Goal: Task Accomplishment & Management: Manage account settings

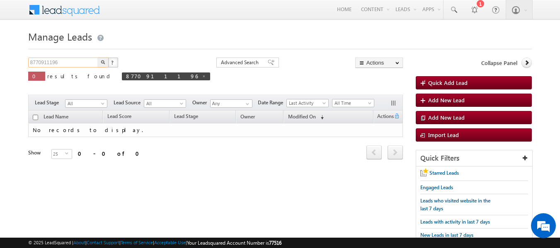
click at [74, 58] on input "8770911196" at bounding box center [63, 63] width 71 height 10
paste input "9511622728"
type input "9511622728"
click at [98, 58] on button "button" at bounding box center [103, 63] width 11 height 10
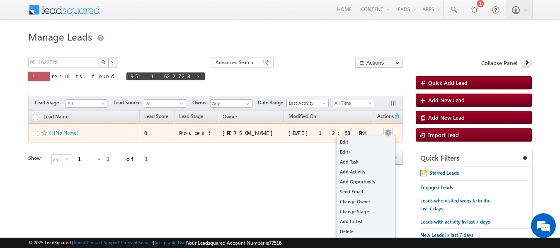
click at [386, 131] on button "button" at bounding box center [388, 133] width 8 height 8
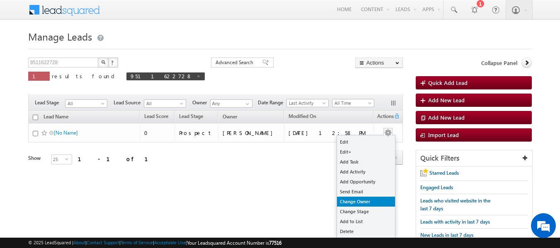
click at [364, 201] on link "Change Owner" at bounding box center [366, 202] width 58 height 10
checkbox input "true"
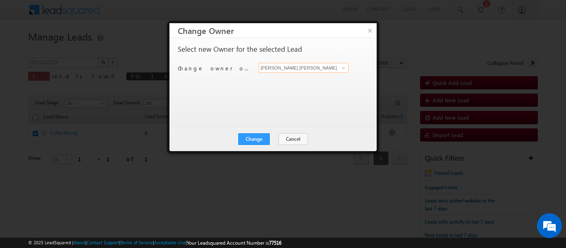
click at [303, 70] on input "[PERSON_NAME] [PERSON_NAME]" at bounding box center [303, 68] width 90 height 10
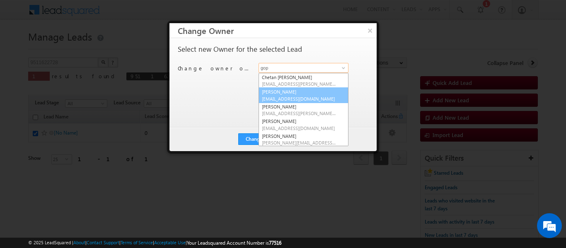
click at [288, 90] on link "[PERSON_NAME] [PERSON_NAME][EMAIL_ADDRESS][DOMAIN_NAME]" at bounding box center [303, 95] width 90 height 16
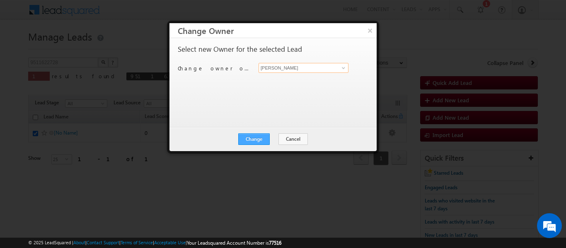
type input "[PERSON_NAME]"
click at [258, 142] on button "Change" at bounding box center [253, 139] width 31 height 12
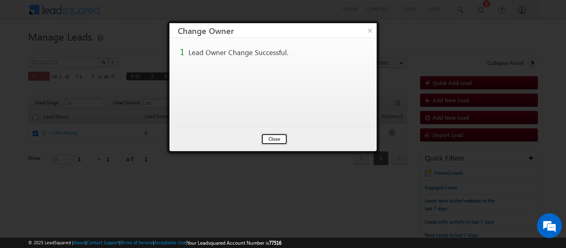
click at [268, 139] on button "Close" at bounding box center [274, 139] width 27 height 12
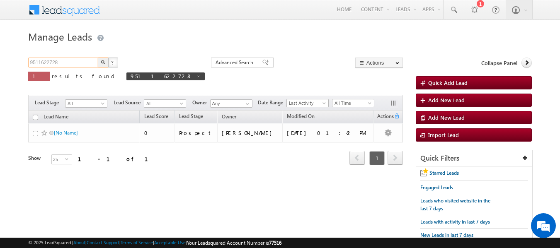
click at [77, 62] on input "9511622728" at bounding box center [63, 63] width 71 height 10
paste input "672000369"
type input "9672000369"
click at [98, 58] on button "button" at bounding box center [103, 63] width 11 height 10
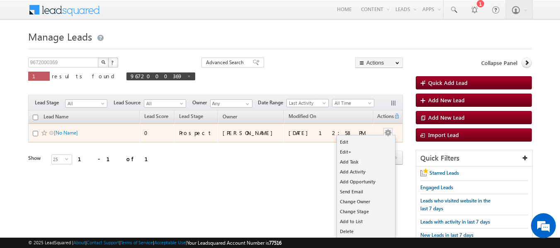
click at [388, 133] on button "button" at bounding box center [388, 133] width 8 height 8
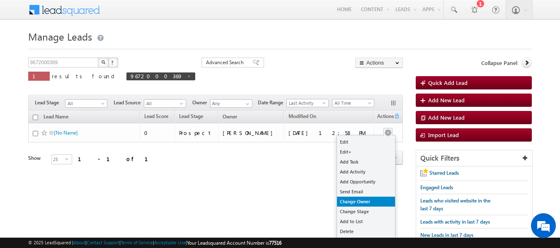
click at [357, 203] on link "Change Owner" at bounding box center [366, 202] width 58 height 10
checkbox input "true"
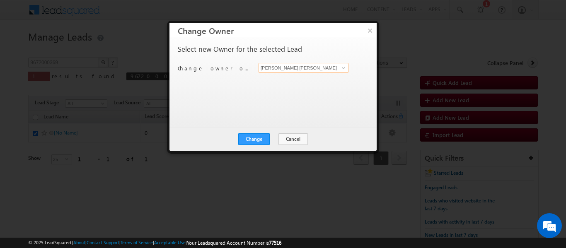
click at [298, 69] on input "[PERSON_NAME] [PERSON_NAME]" at bounding box center [303, 68] width 90 height 10
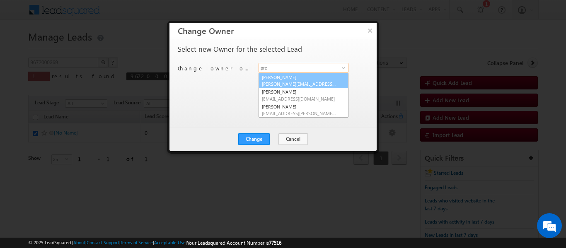
click at [292, 79] on link "[PERSON_NAME] [PERSON_NAME][EMAIL_ADDRESS][DOMAIN_NAME]" at bounding box center [303, 81] width 90 height 16
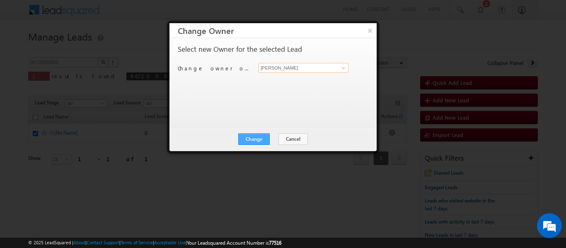
type input "[PERSON_NAME]"
click at [251, 141] on button "Change" at bounding box center [253, 139] width 31 height 12
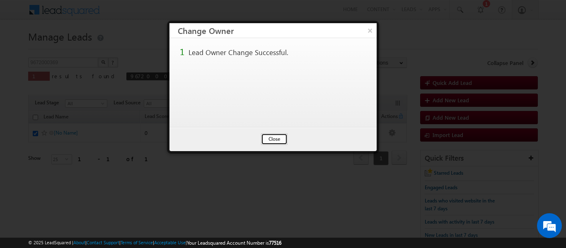
click at [267, 140] on button "Close" at bounding box center [274, 139] width 27 height 12
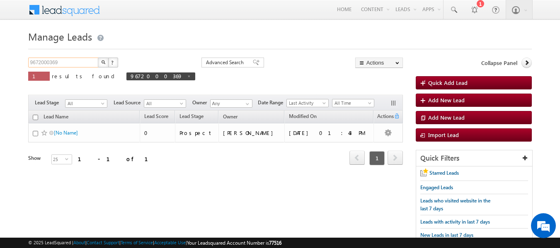
click at [73, 63] on input "9672000369" at bounding box center [63, 63] width 71 height 10
paste input "730720957"
type input "9730720957"
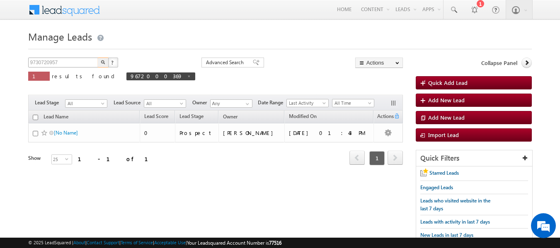
click at [98, 58] on button "button" at bounding box center [103, 63] width 11 height 10
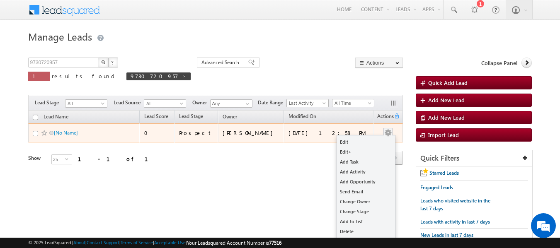
click at [391, 133] on button "button" at bounding box center [388, 133] width 8 height 8
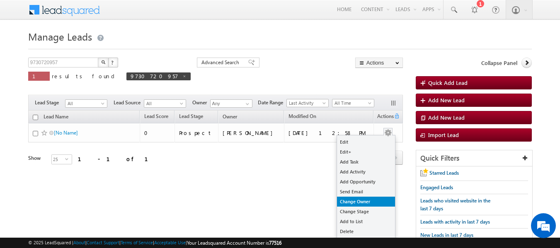
click at [362, 202] on link "Change Owner" at bounding box center [366, 202] width 58 height 10
checkbox input "true"
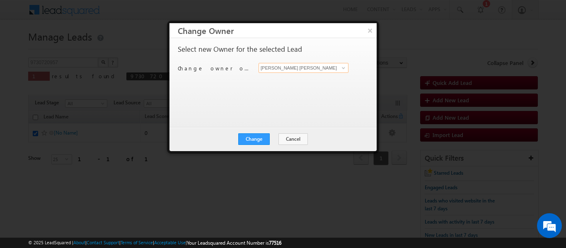
click at [312, 68] on input "[PERSON_NAME] [PERSON_NAME]" at bounding box center [303, 68] width 90 height 10
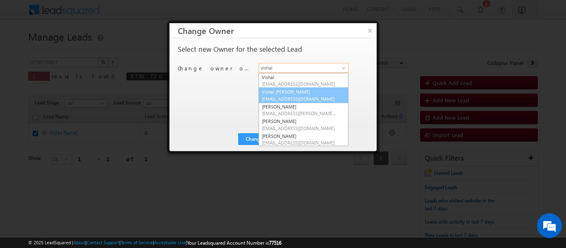
click at [299, 90] on link "Vishal [PERSON_NAME] [EMAIL_ADDRESS][DOMAIN_NAME]" at bounding box center [303, 95] width 90 height 16
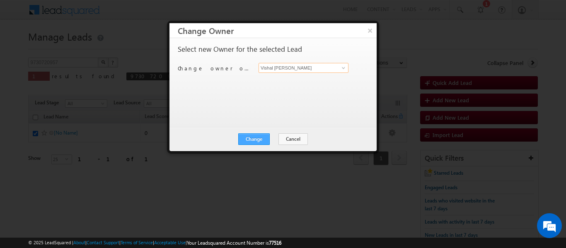
type input "Vishal [PERSON_NAME]"
click at [258, 137] on button "Change" at bounding box center [253, 139] width 31 height 12
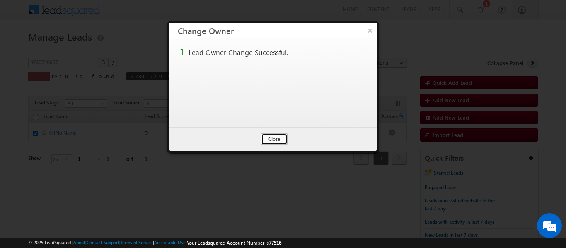
click at [276, 143] on button "Close" at bounding box center [274, 139] width 27 height 12
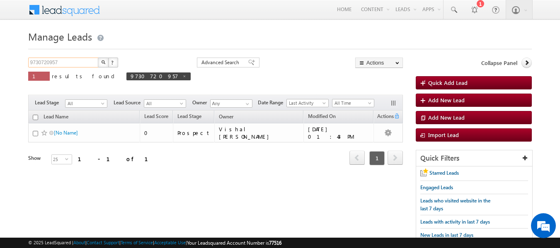
click at [77, 61] on input "9730720957" at bounding box center [63, 63] width 71 height 10
paste input "8115752950"
type input "8115752950"
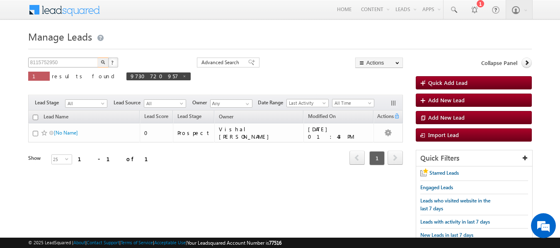
click at [98, 58] on button "button" at bounding box center [103, 63] width 11 height 10
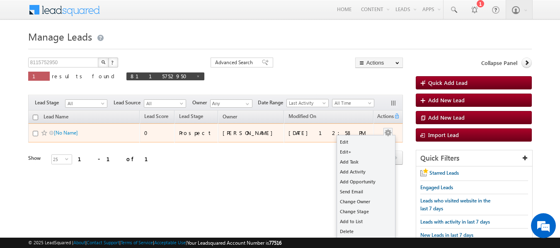
click at [391, 130] on button "button" at bounding box center [388, 133] width 8 height 8
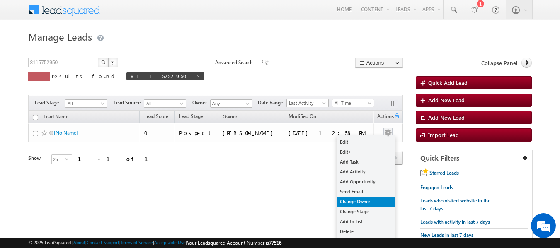
click at [363, 198] on link "Change Owner" at bounding box center [366, 202] width 58 height 10
checkbox input "true"
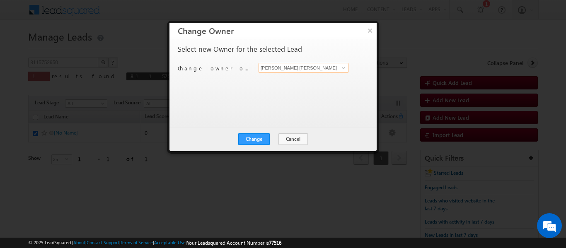
click at [282, 66] on input "[PERSON_NAME] [PERSON_NAME]" at bounding box center [303, 68] width 90 height 10
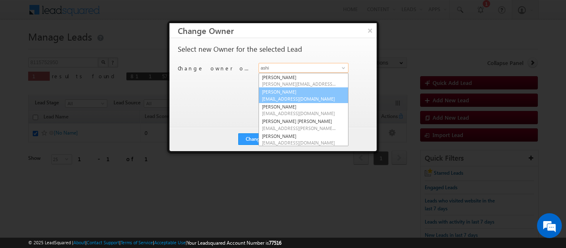
click at [278, 94] on link "[PERSON_NAME] [PERSON_NAME][EMAIL_ADDRESS][DOMAIN_NAME]" at bounding box center [303, 95] width 90 height 16
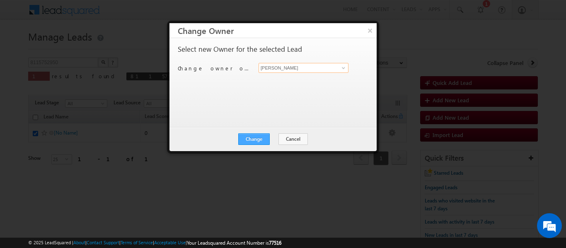
type input "[PERSON_NAME]"
click at [258, 140] on button "Change" at bounding box center [253, 139] width 31 height 12
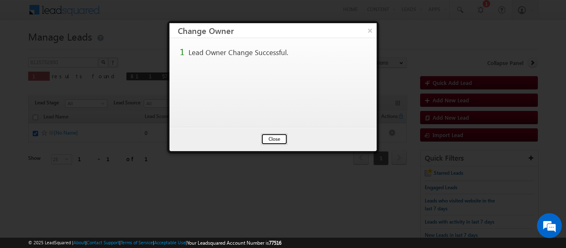
click at [272, 139] on button "Close" at bounding box center [274, 139] width 27 height 12
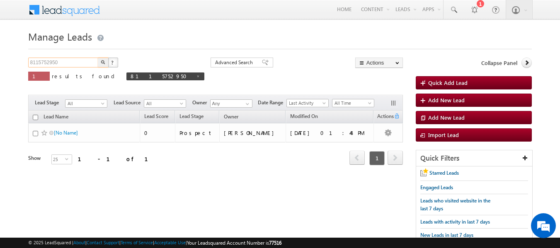
click at [68, 64] on input "8115752950" at bounding box center [63, 63] width 71 height 10
paste input "459271375"
type input "8459271375"
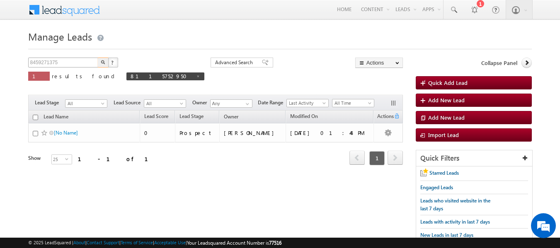
click at [98, 58] on button "button" at bounding box center [103, 63] width 11 height 10
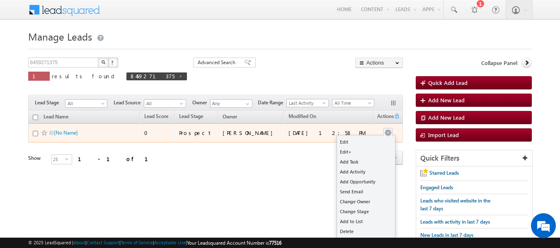
click at [389, 131] on button "button" at bounding box center [388, 133] width 8 height 8
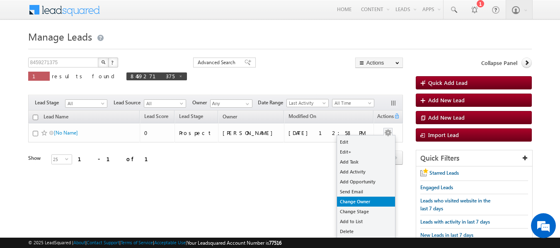
click at [365, 200] on link "Change Owner" at bounding box center [366, 202] width 58 height 10
checkbox input "true"
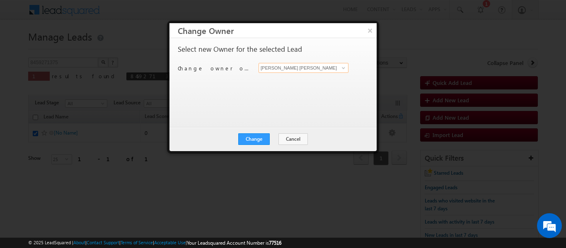
click at [300, 68] on input "[PERSON_NAME] [PERSON_NAME]" at bounding box center [303, 68] width 90 height 10
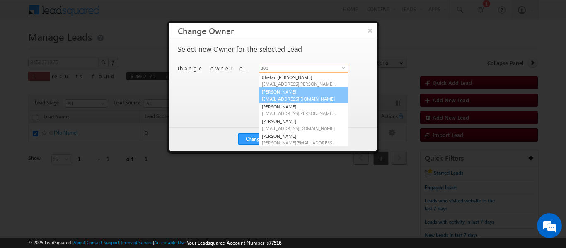
click at [293, 90] on link "[PERSON_NAME] [PERSON_NAME][EMAIL_ADDRESS][DOMAIN_NAME]" at bounding box center [303, 95] width 90 height 16
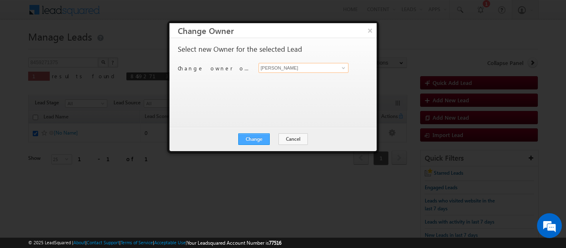
type input "[PERSON_NAME]"
click at [258, 140] on button "Change" at bounding box center [253, 139] width 31 height 12
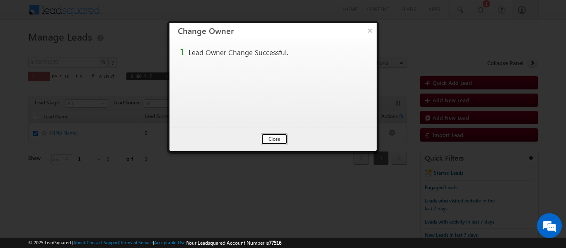
click at [268, 136] on button "Close" at bounding box center [274, 139] width 27 height 12
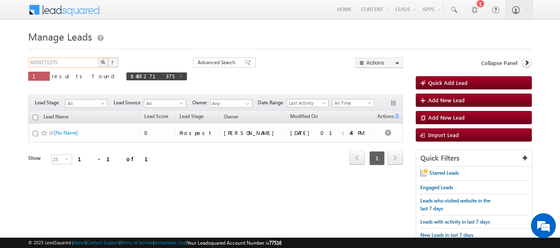
click at [75, 62] on input "8459271375" at bounding box center [63, 63] width 71 height 10
paste input "9654497961"
type input "9654497961"
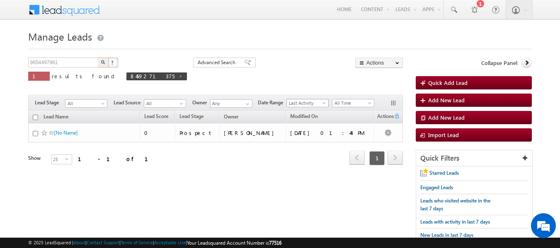
click at [98, 58] on button "button" at bounding box center [103, 63] width 11 height 10
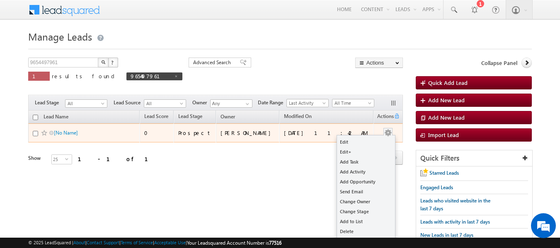
click at [390, 129] on button "button" at bounding box center [388, 133] width 8 height 8
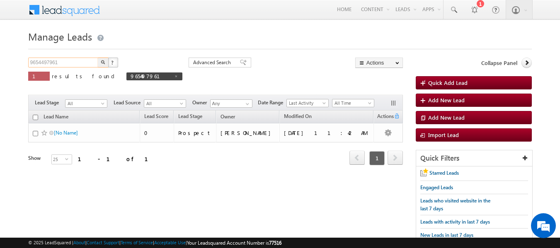
click at [74, 62] on input "9654497961" at bounding box center [63, 63] width 71 height 10
click at [98, 58] on button "button" at bounding box center [103, 63] width 11 height 10
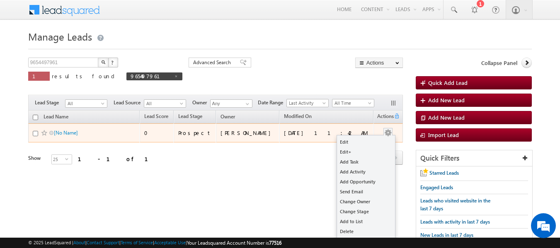
click at [387, 133] on button "button" at bounding box center [388, 133] width 8 height 8
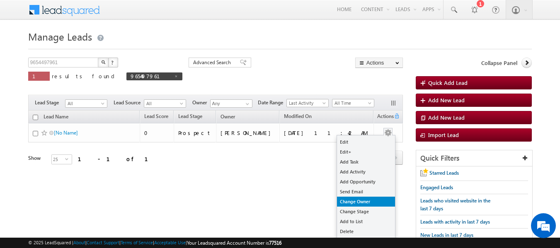
click at [362, 197] on link "Change Owner" at bounding box center [366, 202] width 58 height 10
checkbox input "true"
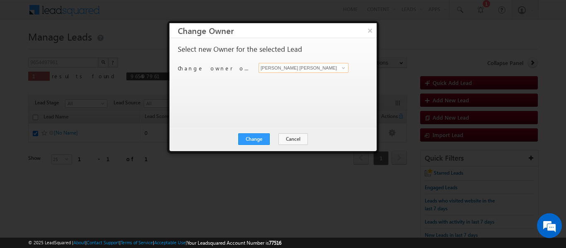
click at [307, 69] on input "[PERSON_NAME] [PERSON_NAME]" at bounding box center [303, 68] width 90 height 10
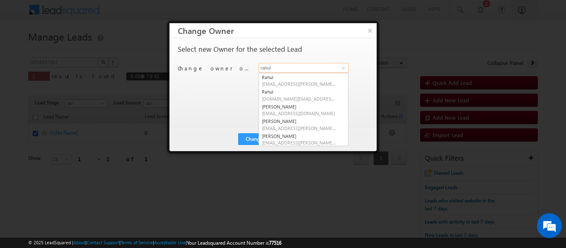
click at [307, 69] on input "rahul" at bounding box center [303, 68] width 90 height 10
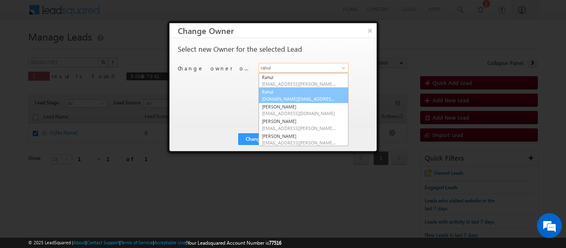
click at [305, 96] on span "[DOMAIN_NAME][EMAIL_ADDRESS][DOMAIN_NAME]" at bounding box center [299, 99] width 75 height 6
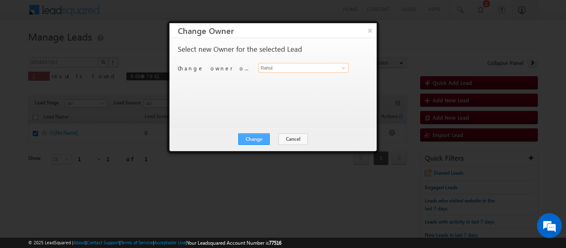
type input "Rahul"
click at [256, 139] on button "Change" at bounding box center [253, 139] width 31 height 12
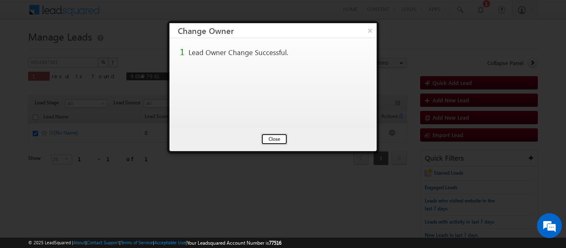
click at [271, 138] on button "Close" at bounding box center [274, 139] width 27 height 12
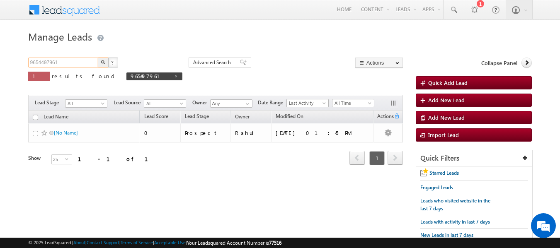
click at [74, 62] on input "9654497961" at bounding box center [63, 63] width 71 height 10
paste input "713257008"
type input "9713257008"
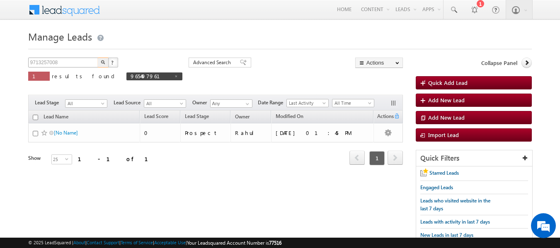
click at [98, 58] on button "button" at bounding box center [103, 63] width 11 height 10
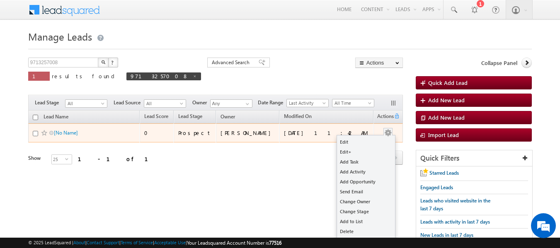
click at [389, 131] on button "button" at bounding box center [388, 133] width 8 height 8
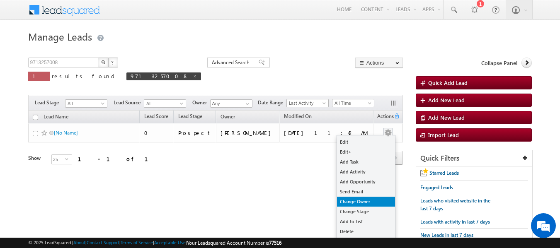
click at [365, 200] on link "Change Owner" at bounding box center [366, 202] width 58 height 10
checkbox input "true"
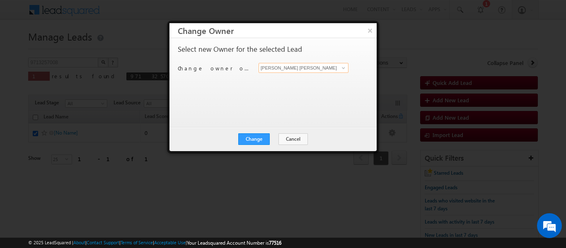
click at [292, 71] on input "[PERSON_NAME] [PERSON_NAME]" at bounding box center [303, 68] width 90 height 10
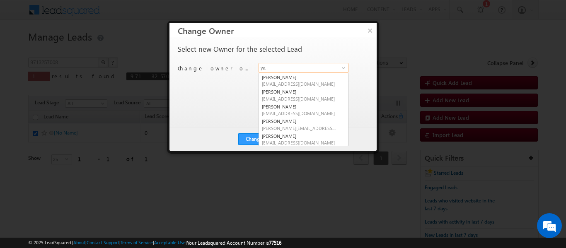
type input "y"
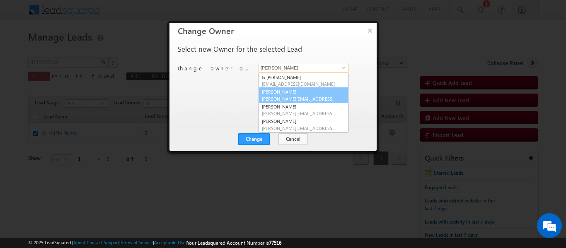
click at [283, 97] on span "[PERSON_NAME][EMAIL_ADDRESS][DOMAIN_NAME]" at bounding box center [299, 99] width 75 height 6
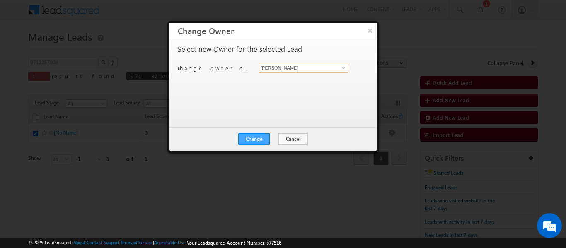
type input "[PERSON_NAME]"
click at [261, 135] on button "Change" at bounding box center [253, 139] width 31 height 12
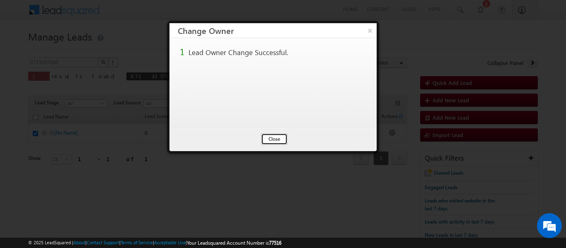
click at [277, 134] on button "Close" at bounding box center [274, 139] width 27 height 12
